Goal: Transaction & Acquisition: Purchase product/service

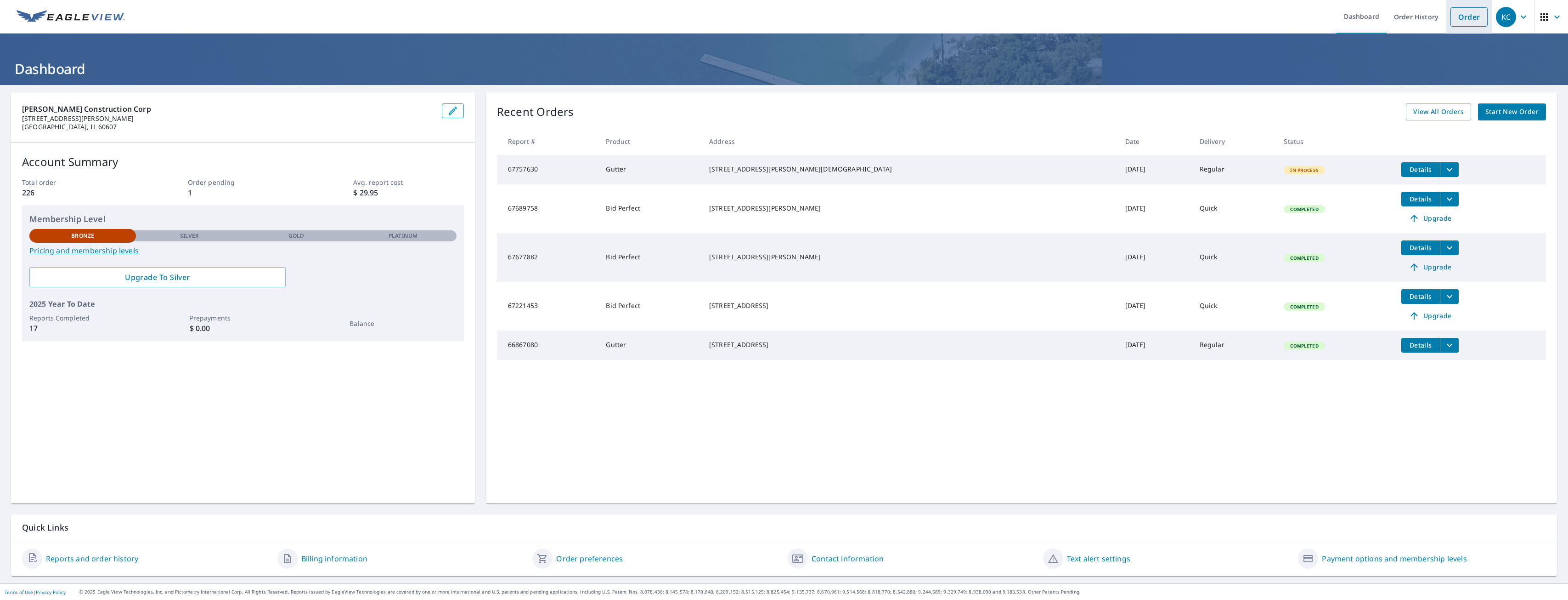
click at [1465, 18] on link "Order" at bounding box center [1469, 17] width 37 height 19
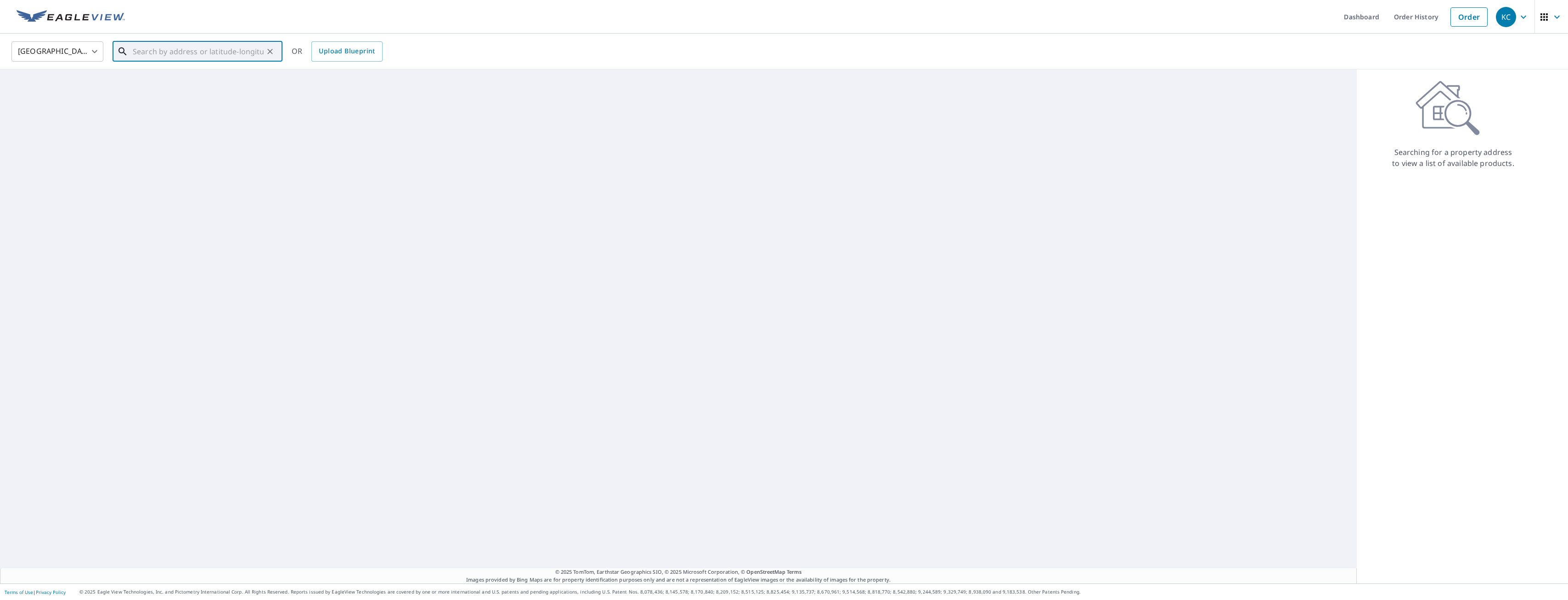
click at [189, 51] on input "text" at bounding box center [198, 52] width 131 height 25
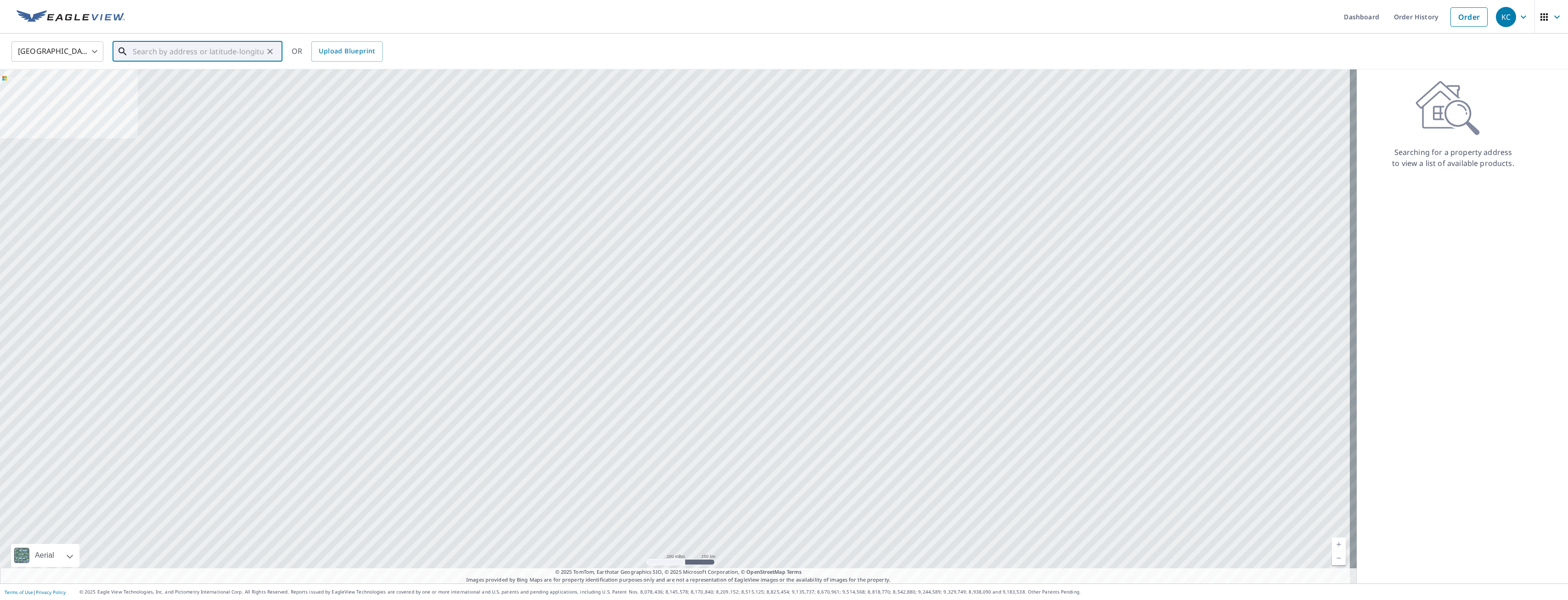
paste input "[STREET_ADDRESS][PERSON_NAME][DEMOGRAPHIC_DATA]"
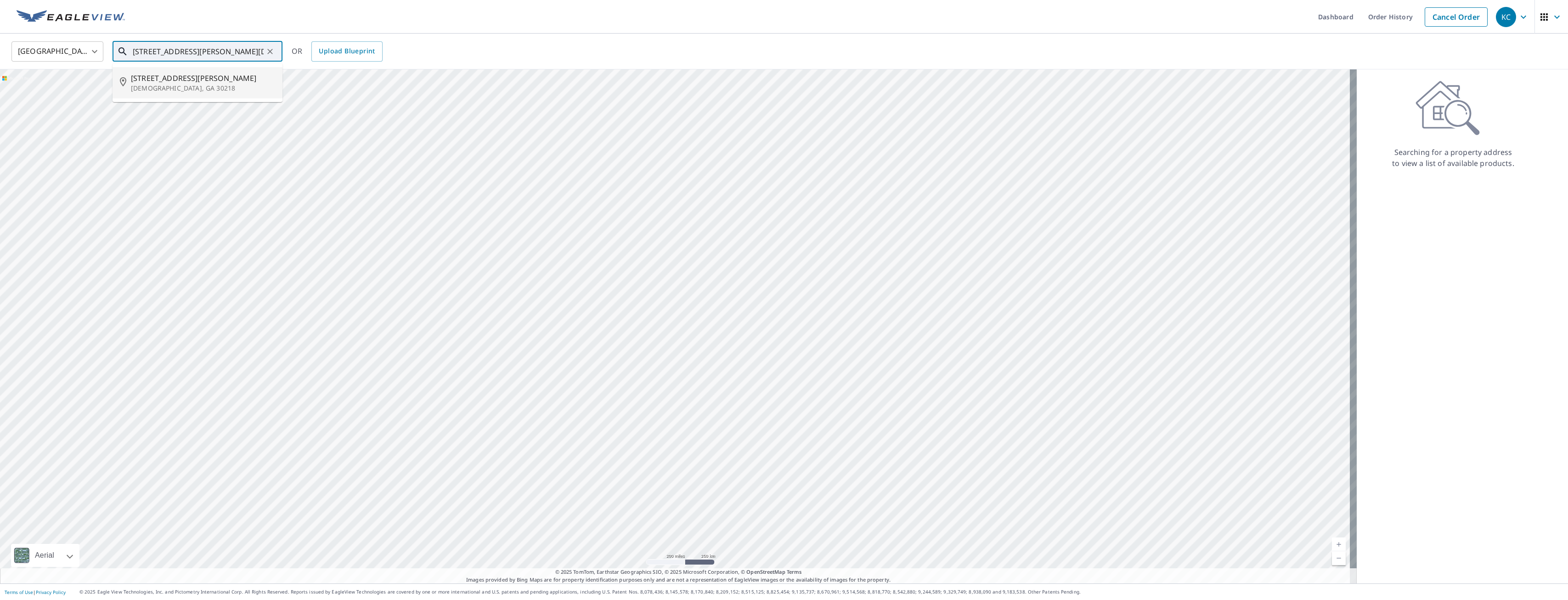
click at [396, 124] on div at bounding box center [678, 327] width 1357 height 514
click at [444, 34] on div "[GEOGRAPHIC_DATA] [GEOGRAPHIC_DATA] ​ [STREET_ADDRESS][PERSON_NAME][DEMOGRAPHIC…" at bounding box center [784, 52] width 1568 height 36
click at [255, 53] on input "[STREET_ADDRESS][PERSON_NAME][DEMOGRAPHIC_DATA]" at bounding box center [198, 52] width 131 height 25
click at [178, 94] on li "[STREET_ADDRESS][PERSON_NAME][DEMOGRAPHIC_DATA]" at bounding box center [197, 83] width 170 height 31
type input "[STREET_ADDRESS][PERSON_NAME][DEMOGRAPHIC_DATA]"
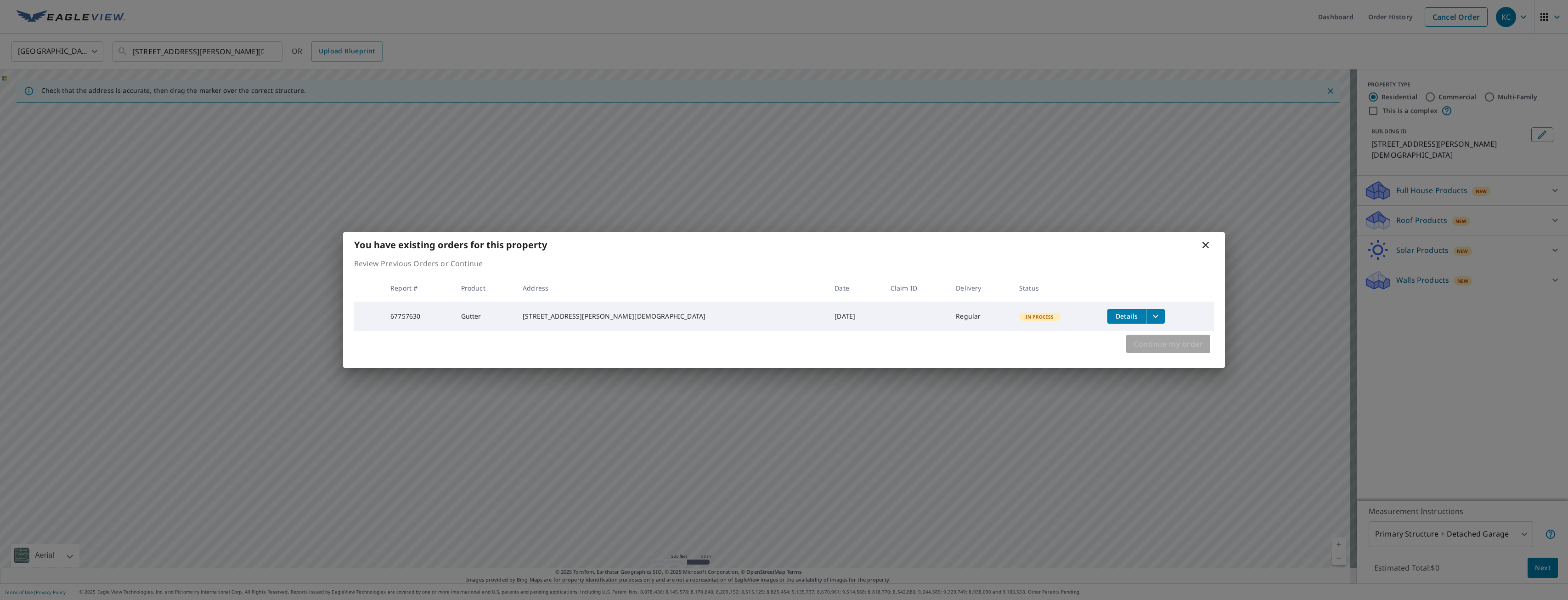
click at [1150, 349] on span "Continue my order" at bounding box center [1168, 343] width 70 height 13
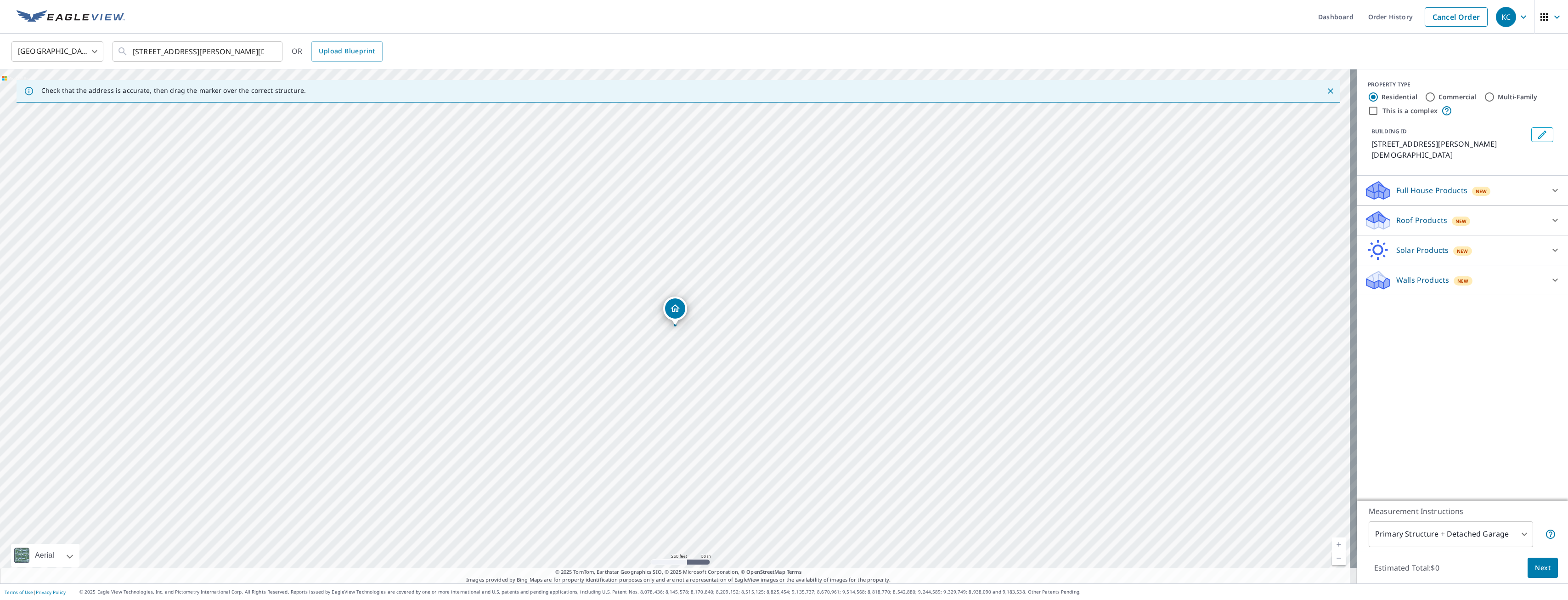
click at [1397, 215] on p "Roof Products" at bounding box center [1422, 220] width 51 height 11
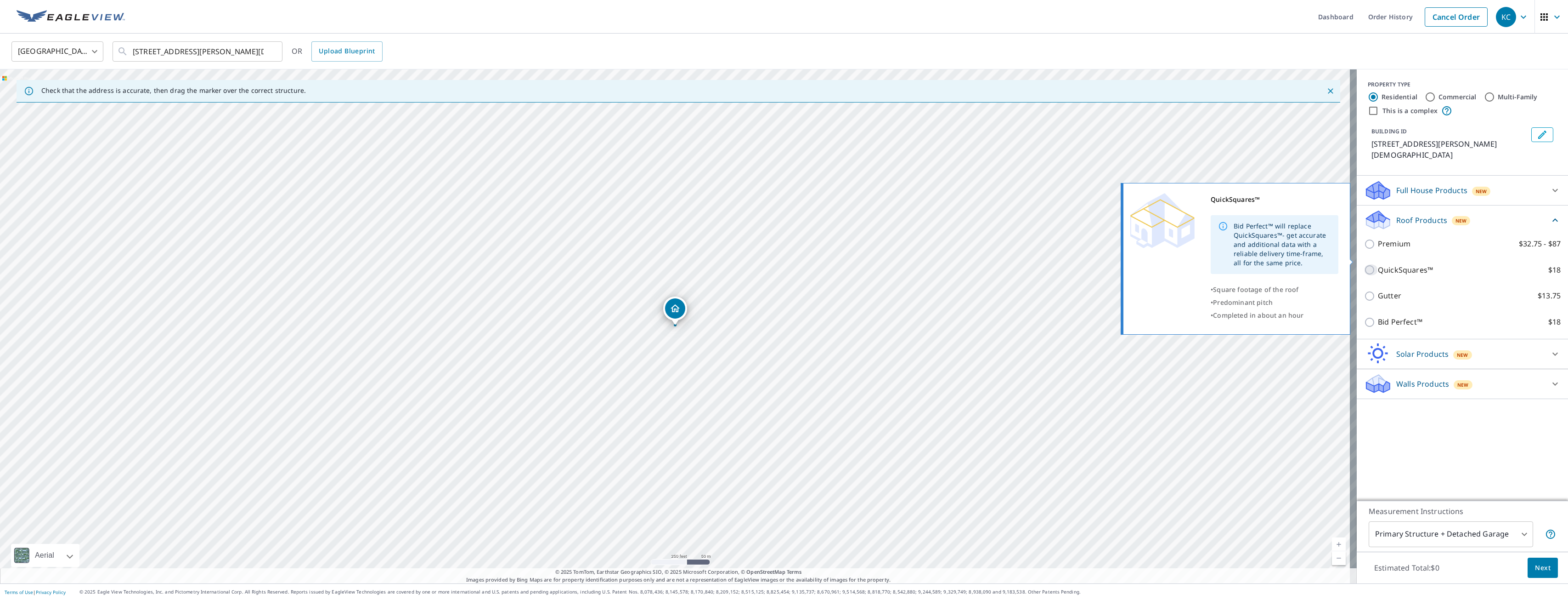
click at [1364, 264] on input "QuickSquares™ $18" at bounding box center [1371, 270] width 13 height 11
checkbox input "true"
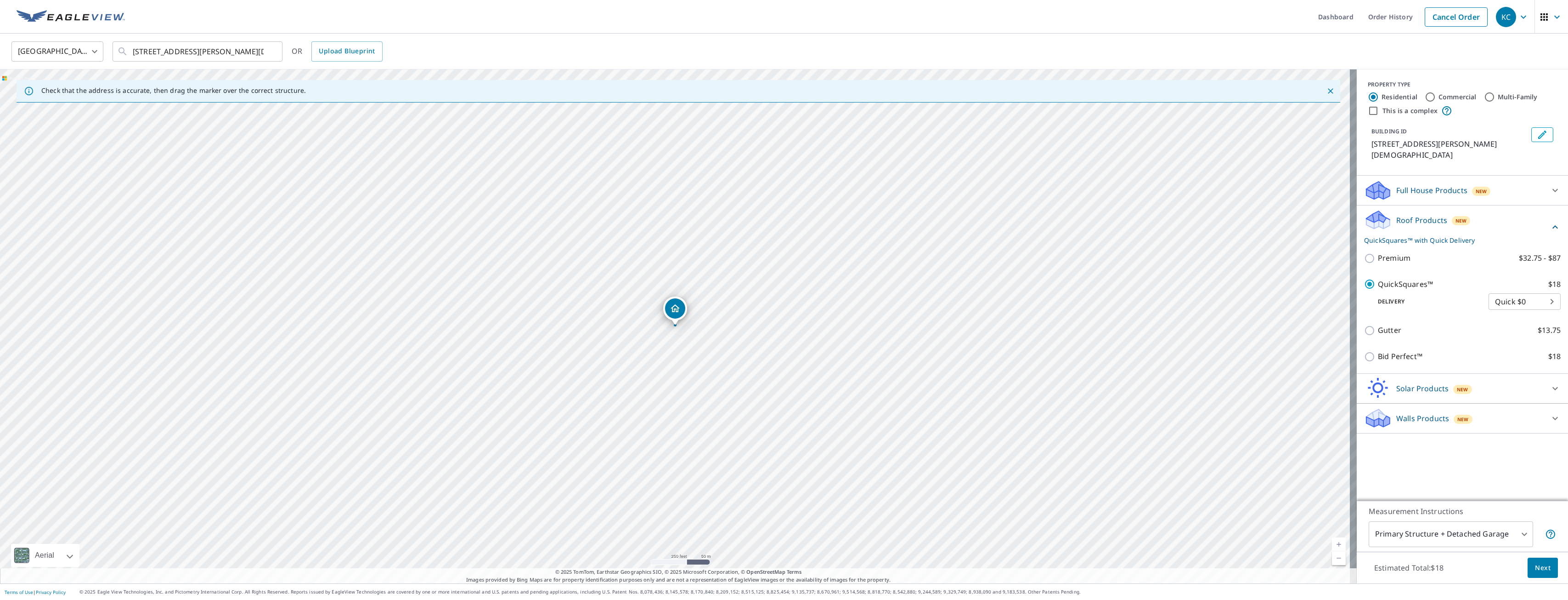
drag, startPoint x: 1537, startPoint y: 570, endPoint x: 1496, endPoint y: 565, distance: 41.3
click at [1496, 565] on div "Estimated Total: $18 Next" at bounding box center [1462, 567] width 211 height 32
click at [1484, 538] on body "KC KC Dashboard Order History Cancel Order KC [GEOGRAPHIC_DATA] [GEOGRAPHIC_DAT…" at bounding box center [784, 300] width 1568 height 600
click at [1537, 567] on div at bounding box center [784, 300] width 1568 height 600
click at [1537, 567] on span "Next" at bounding box center [1543, 568] width 16 height 11
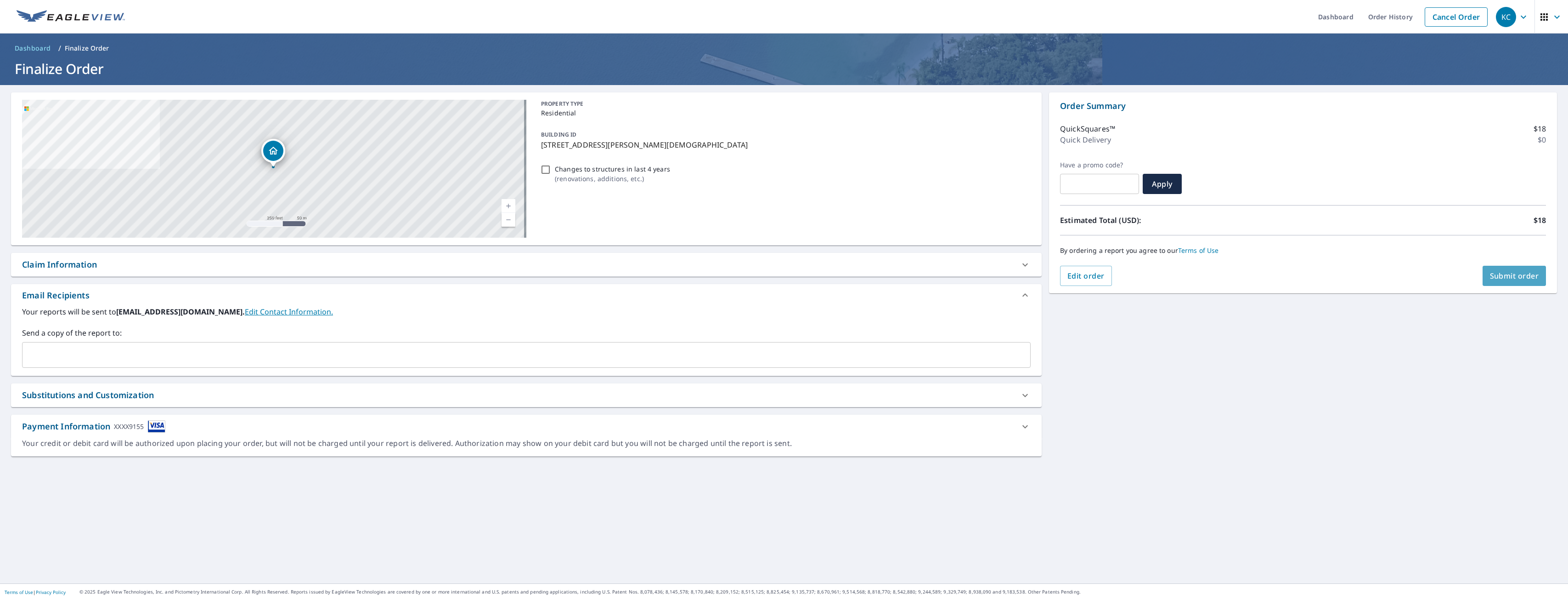
click at [1492, 276] on button "Submit order" at bounding box center [1514, 276] width 64 height 20
